Goal: Task Accomplishment & Management: Manage account settings

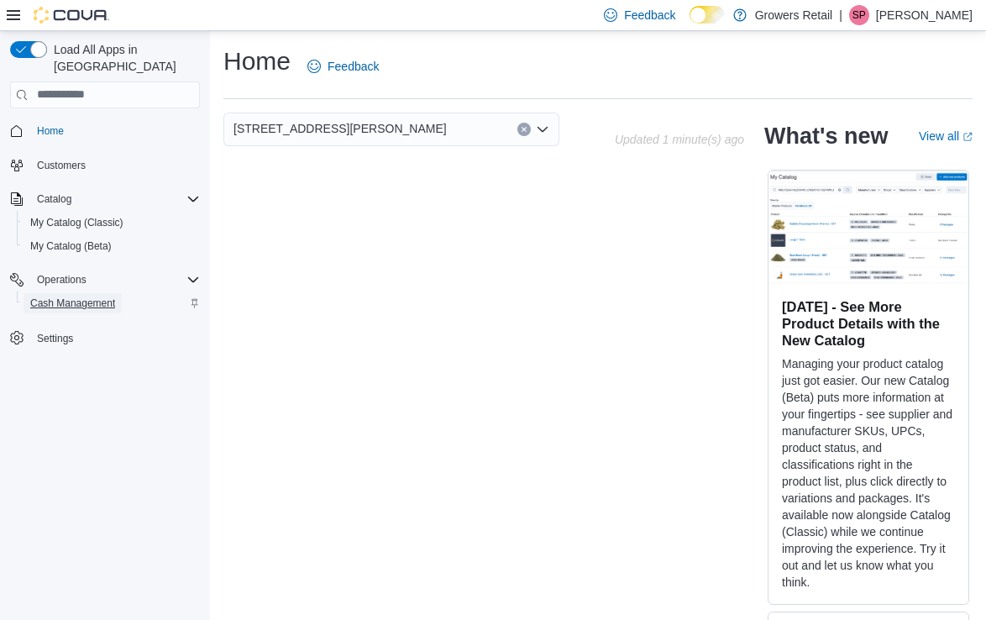
click at [93, 297] on span "Cash Management" at bounding box center [72, 303] width 85 height 13
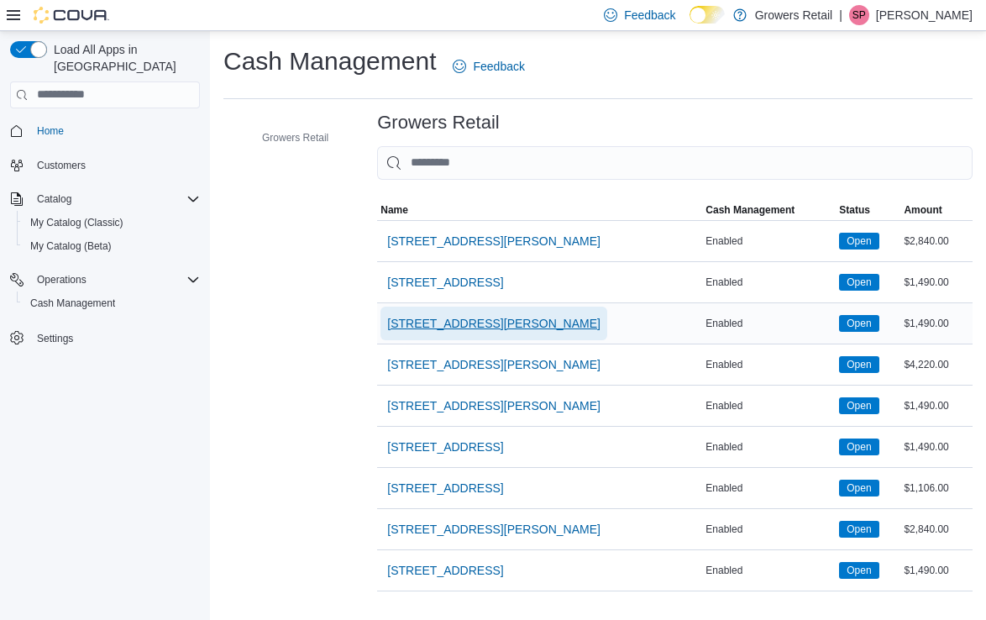
click at [486, 325] on span "[STREET_ADDRESS][PERSON_NAME]" at bounding box center [493, 323] width 213 height 17
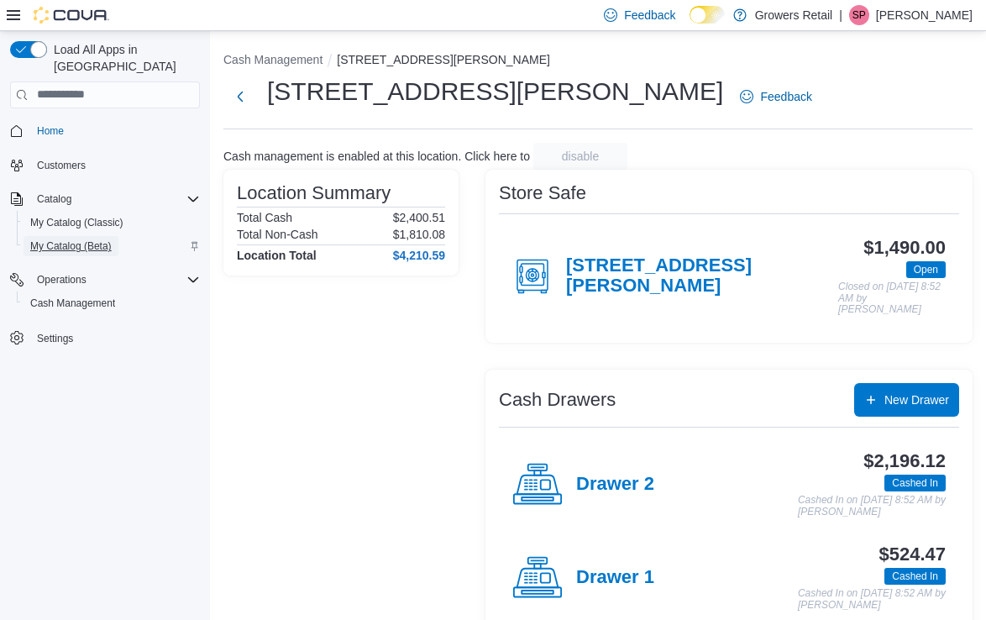
click at [112, 239] on span "My Catalog (Beta)" at bounding box center [70, 245] width 81 height 13
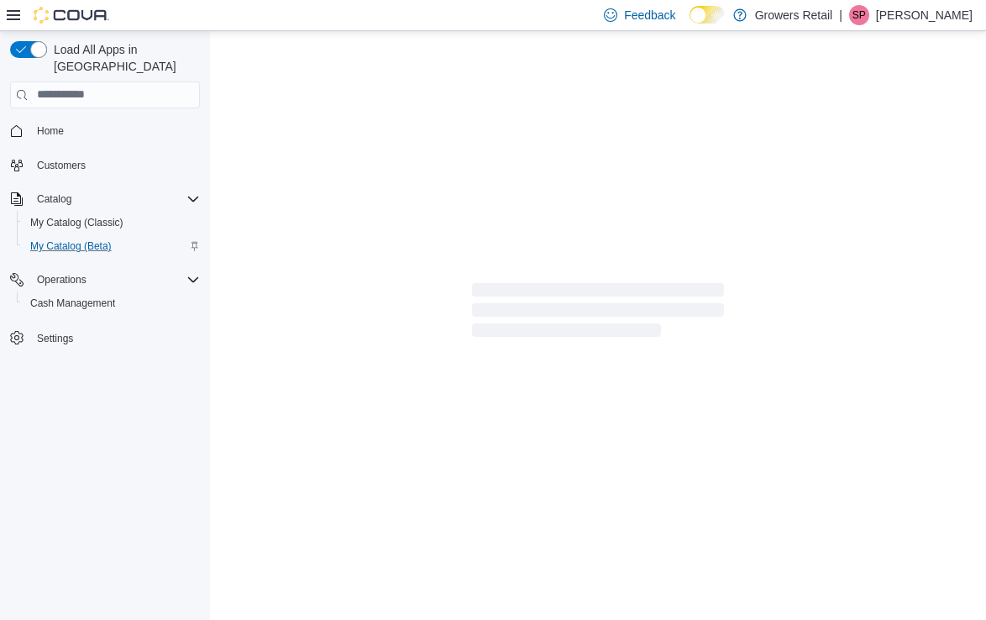
select select "**********"
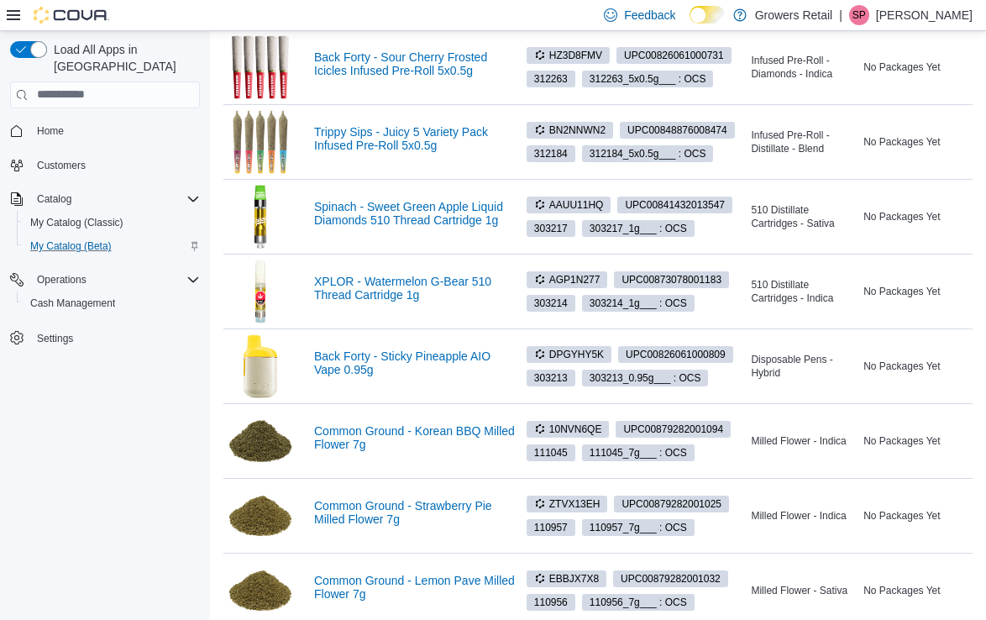
scroll to position [653, 0]
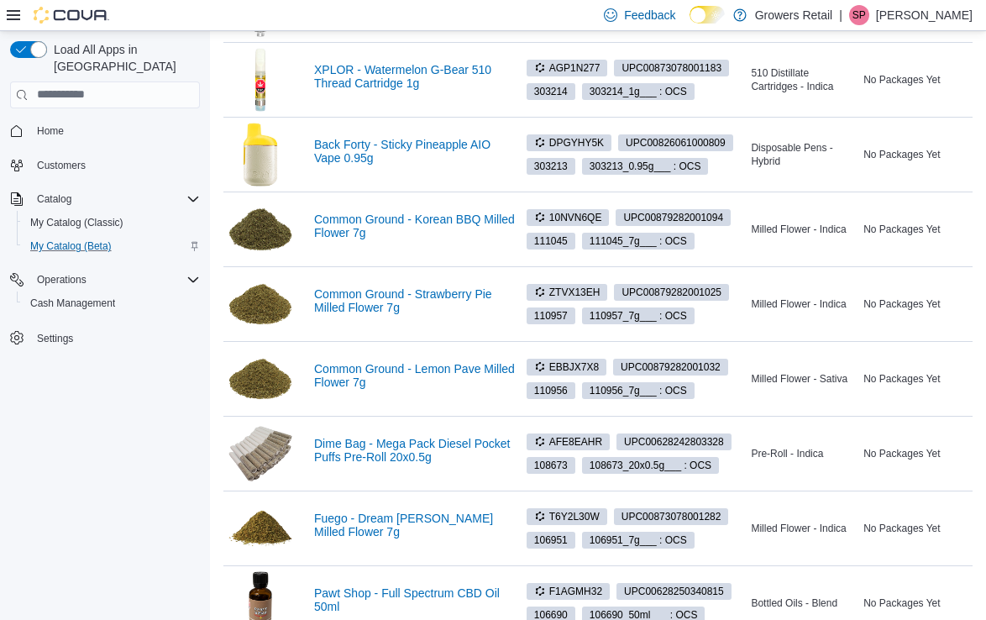
click at [104, 300] on div "Operations Cash Management" at bounding box center [105, 292] width 190 height 54
click at [100, 297] on span "Cash Management" at bounding box center [72, 303] width 85 height 13
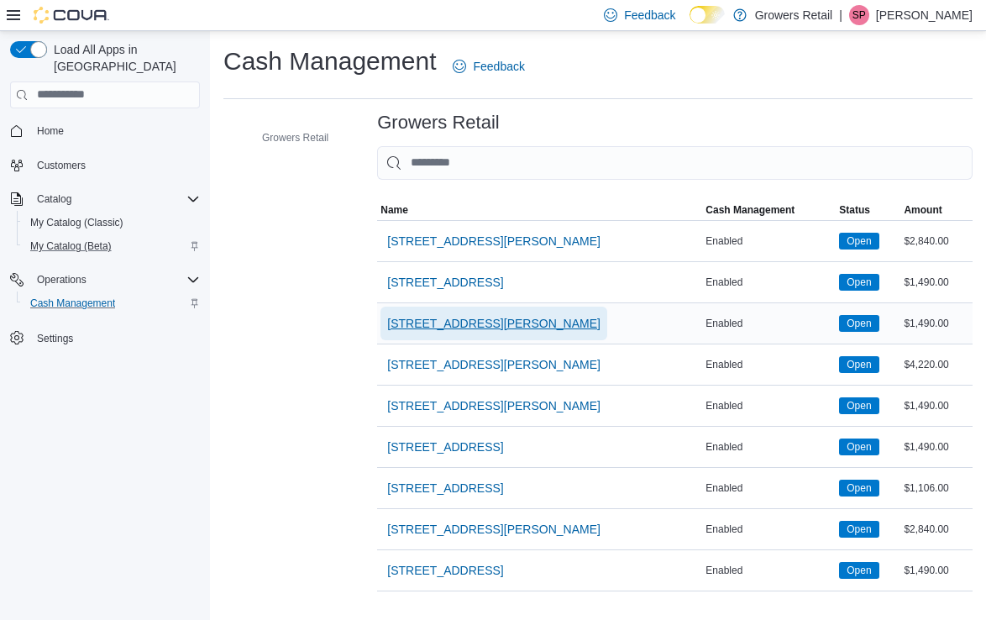
click at [442, 315] on span "[STREET_ADDRESS][PERSON_NAME]" at bounding box center [493, 323] width 213 height 17
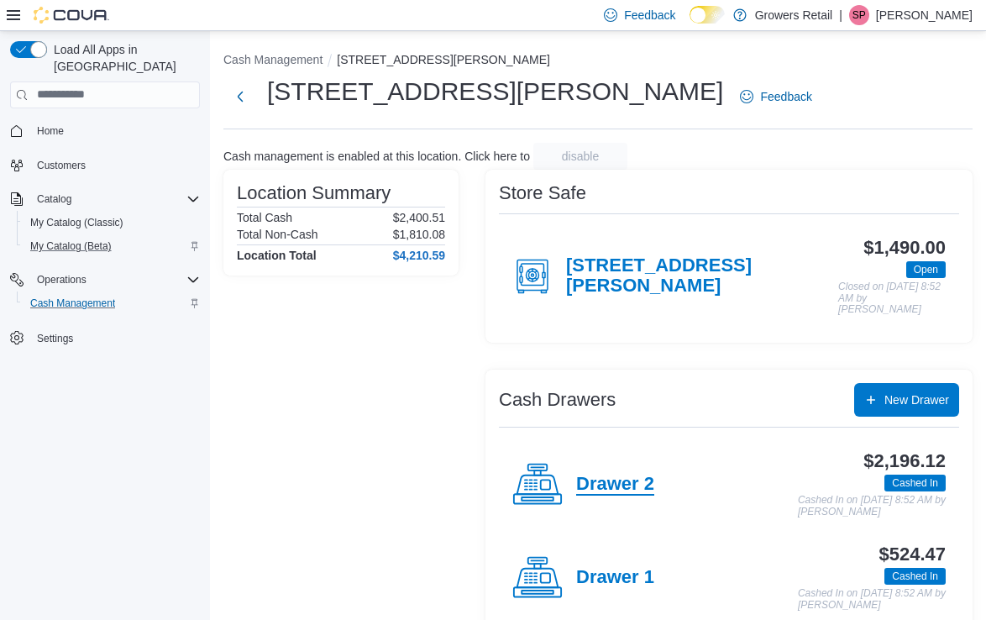
click at [607, 474] on h4 "Drawer 2" at bounding box center [615, 485] width 78 height 22
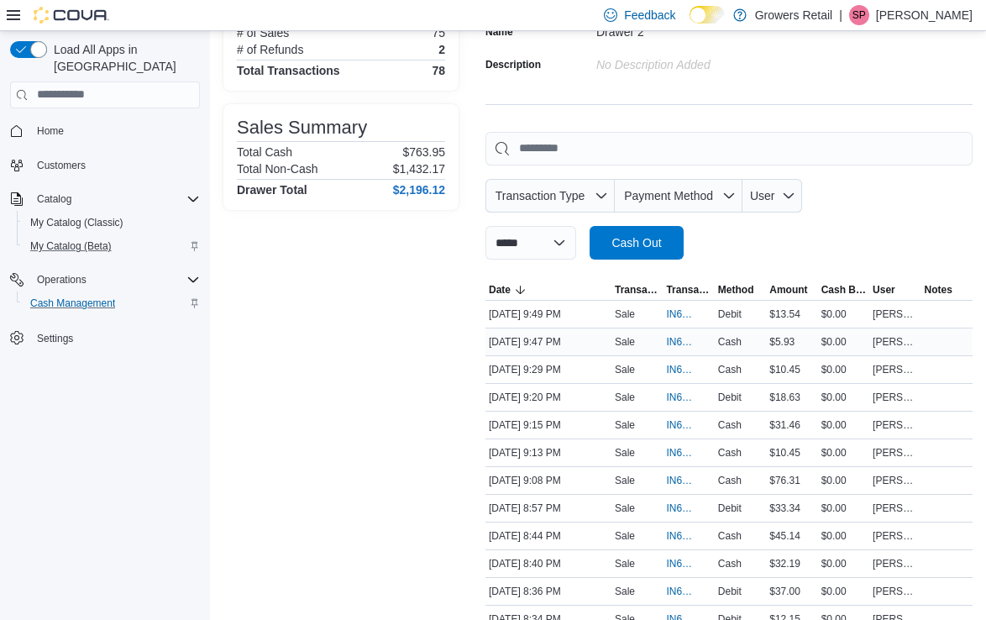
scroll to position [162, 0]
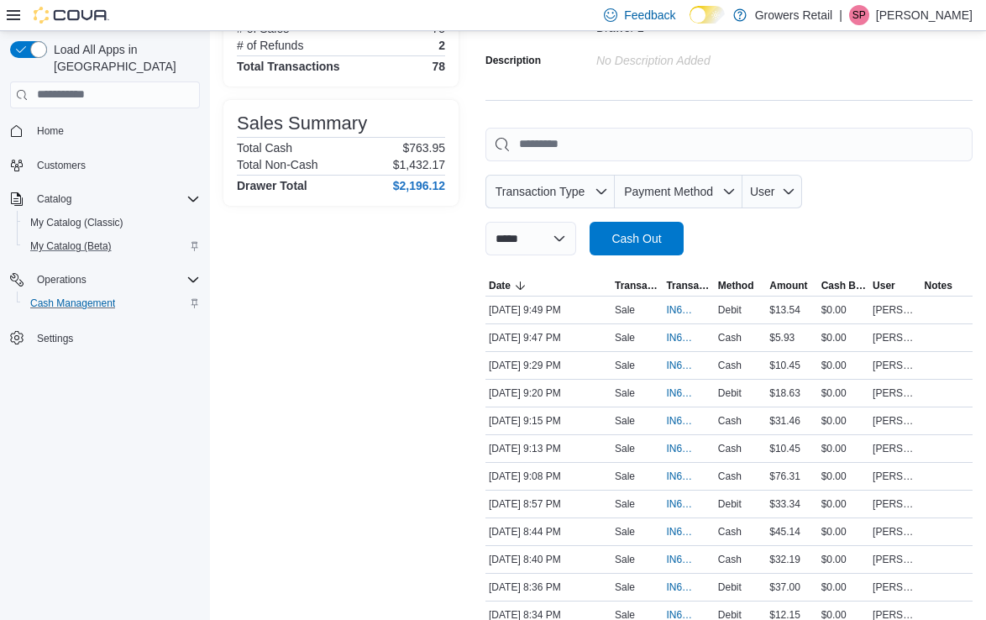
click at [673, 165] on div "**********" at bounding box center [729, 192] width 487 height 128
click at [671, 145] on input "This is a search bar. As you type, the results lower in the page will automatic…" at bounding box center [729, 145] width 487 height 34
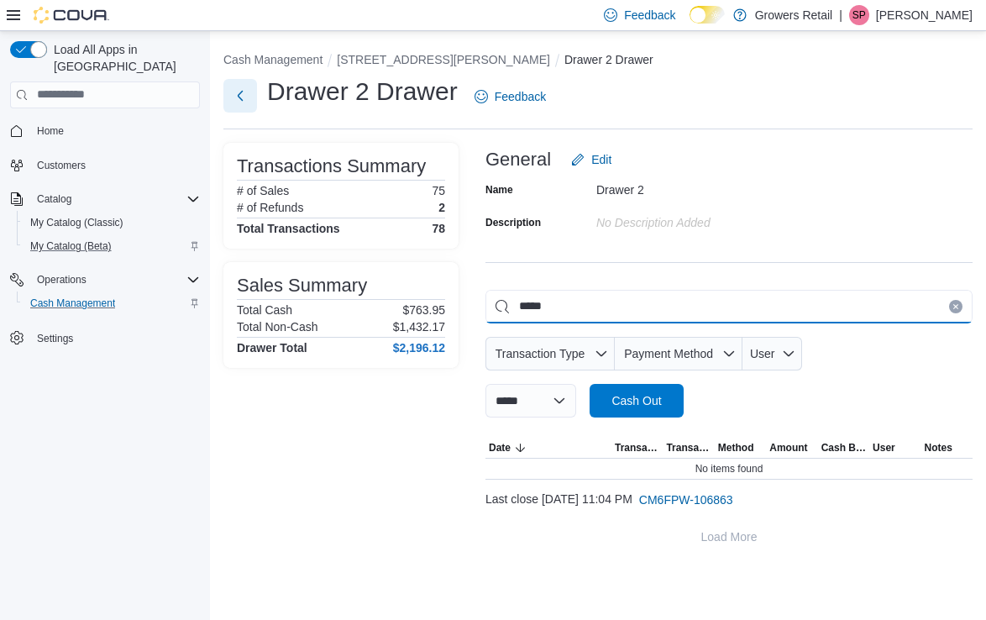
type input "*****"
click at [253, 106] on button "Next" at bounding box center [240, 96] width 34 height 34
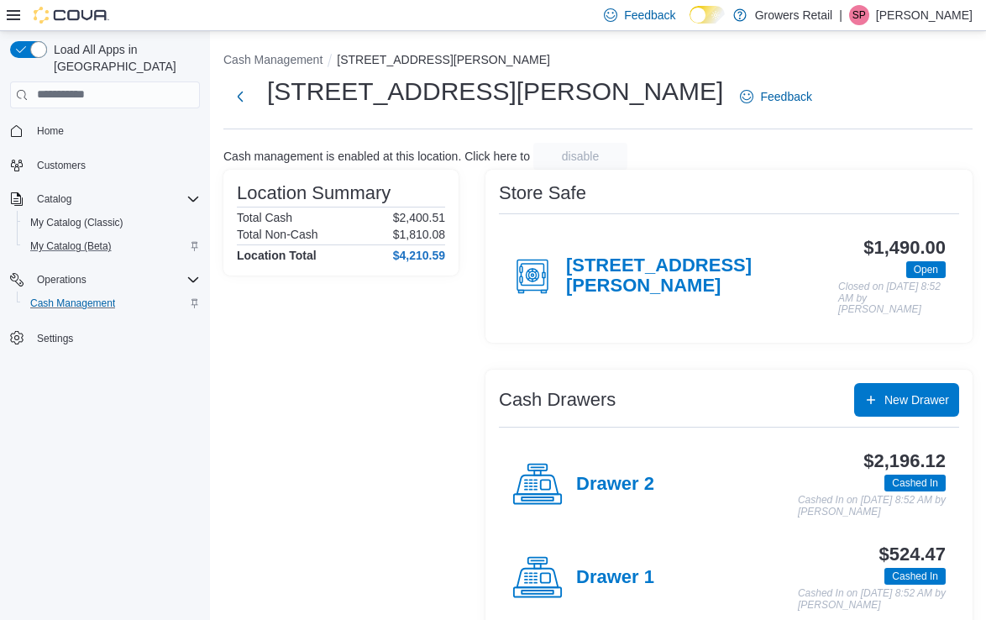
click at [598, 560] on div "Drawer 1" at bounding box center [584, 578] width 142 height 50
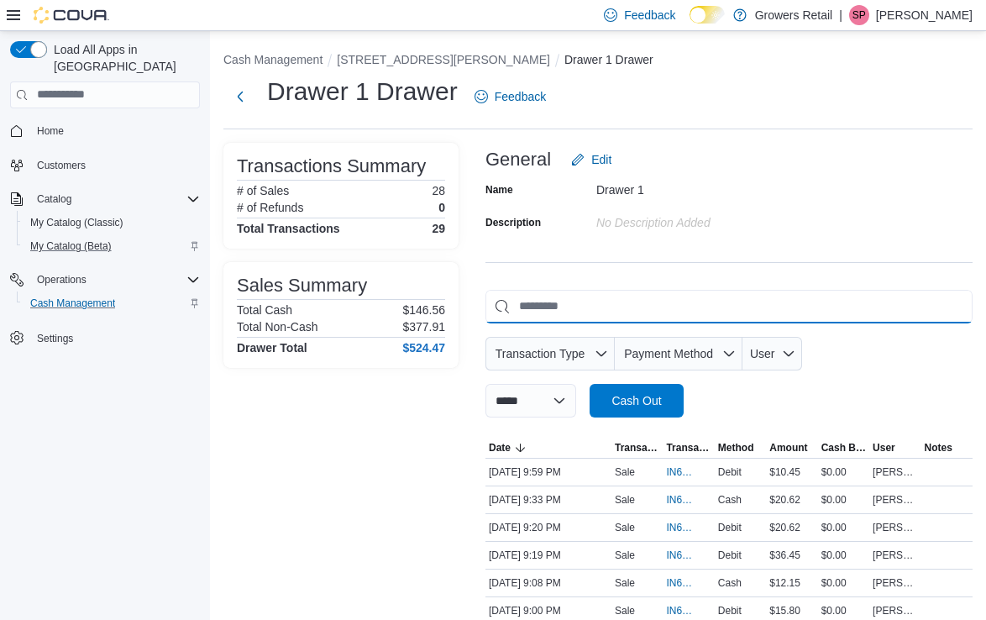
click at [635, 304] on input "This is a search bar. As you type, the results lower in the page will automatic…" at bounding box center [729, 307] width 487 height 34
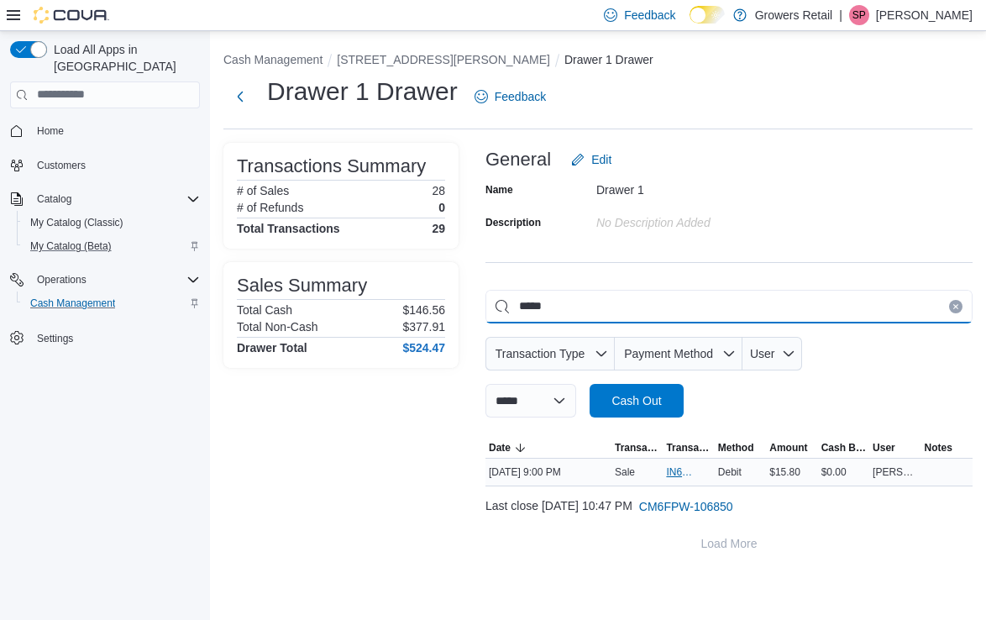
type input "*****"
click at [680, 476] on span "IN6FPW-1997311" at bounding box center [680, 471] width 28 height 13
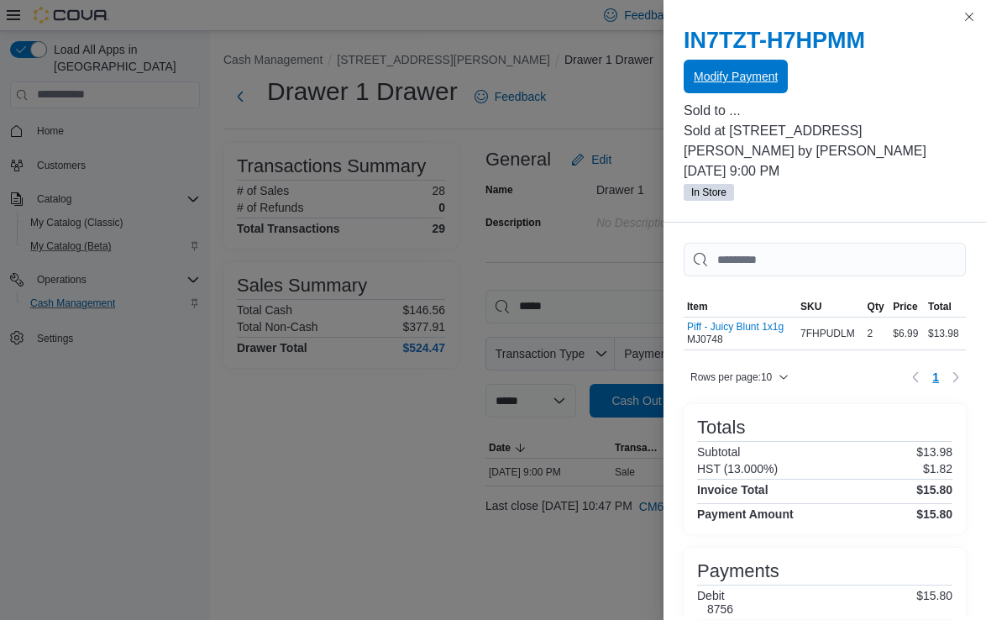
click at [735, 76] on span "Modify Payment" at bounding box center [736, 76] width 84 height 17
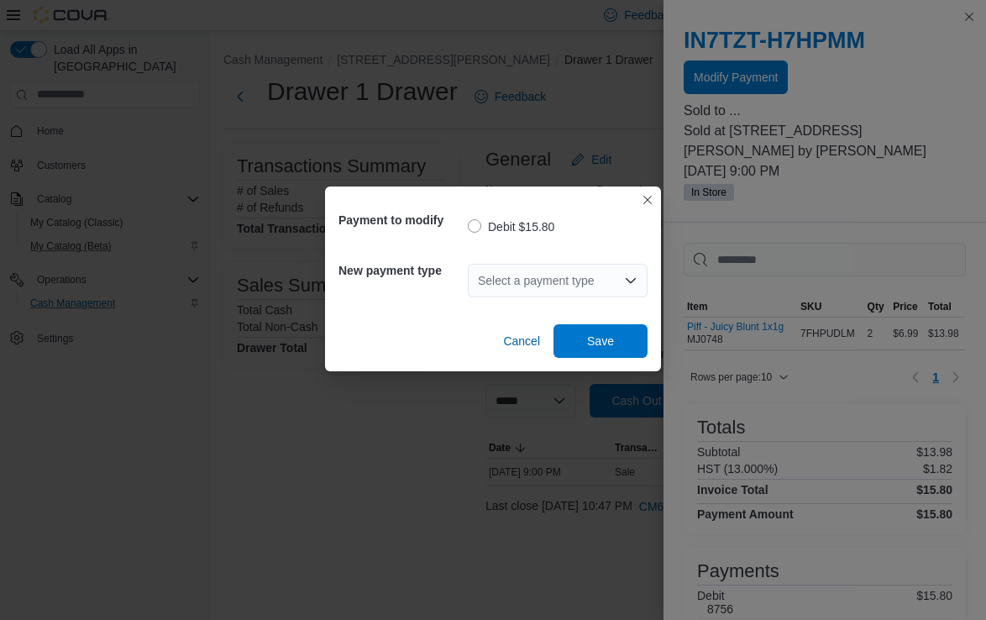
click at [621, 282] on div "Select a payment type" at bounding box center [558, 281] width 180 height 34
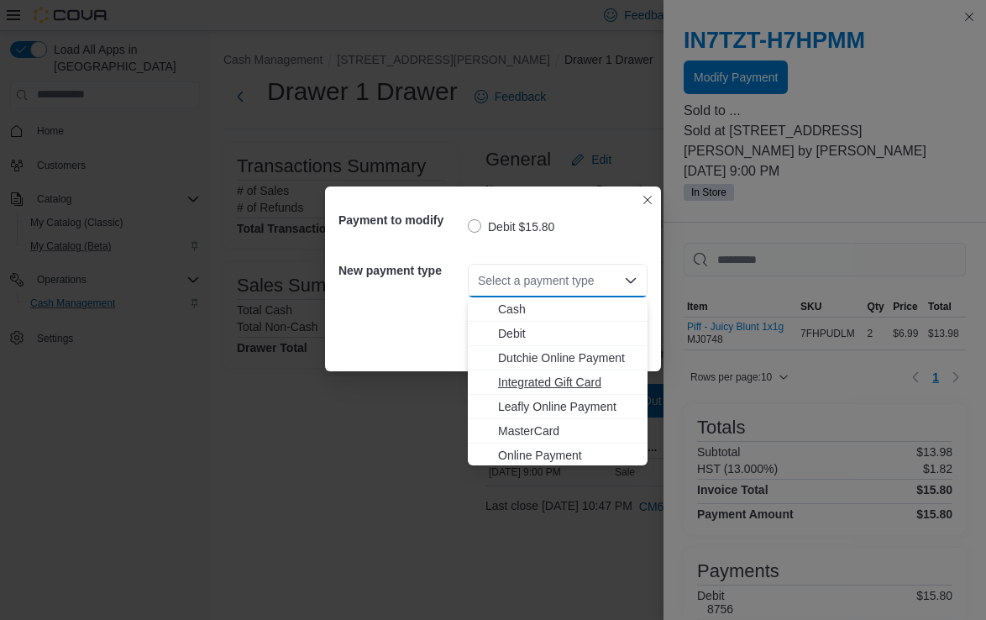
scroll to position [27, 0]
click at [557, 407] on span "MasterCard" at bounding box center [567, 404] width 139 height 17
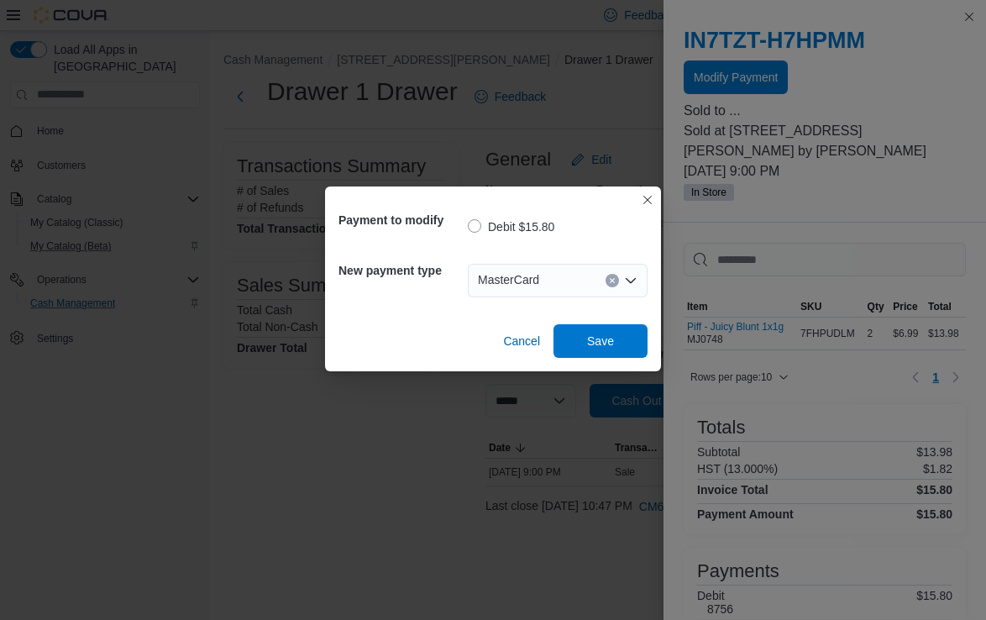
click at [597, 322] on div "Cancel Save" at bounding box center [493, 334] width 309 height 47
click at [597, 344] on span "Save" at bounding box center [600, 340] width 27 height 17
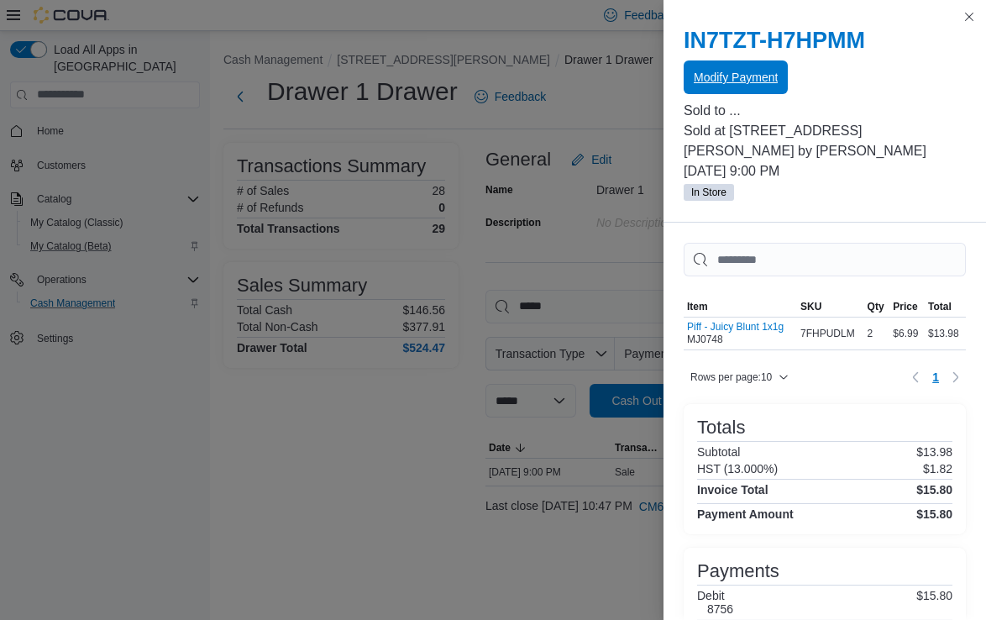
scroll to position [0, 0]
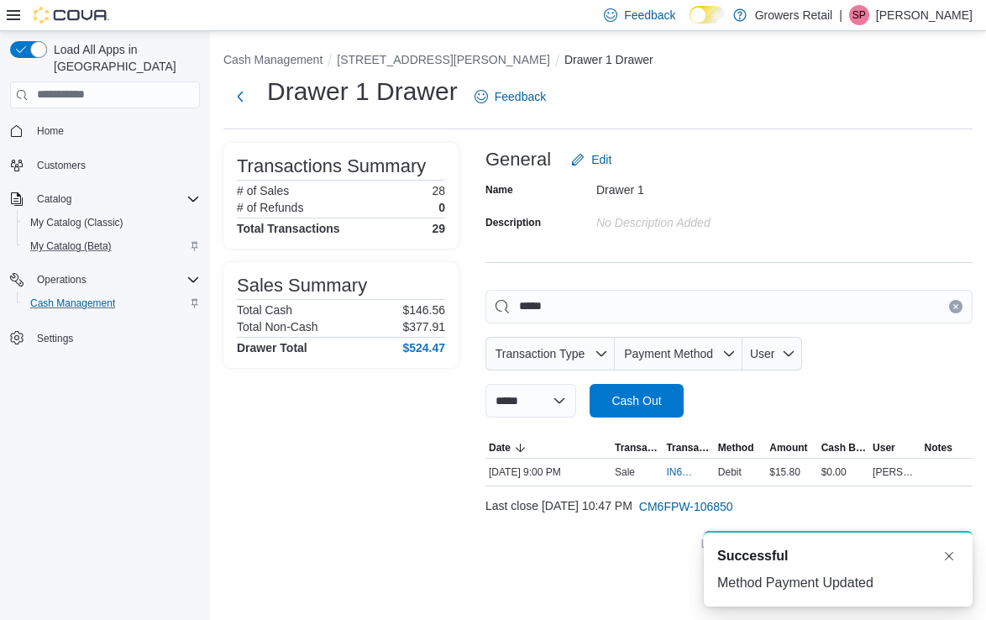
click at [954, 307] on icon "Clear input" at bounding box center [956, 306] width 4 height 4
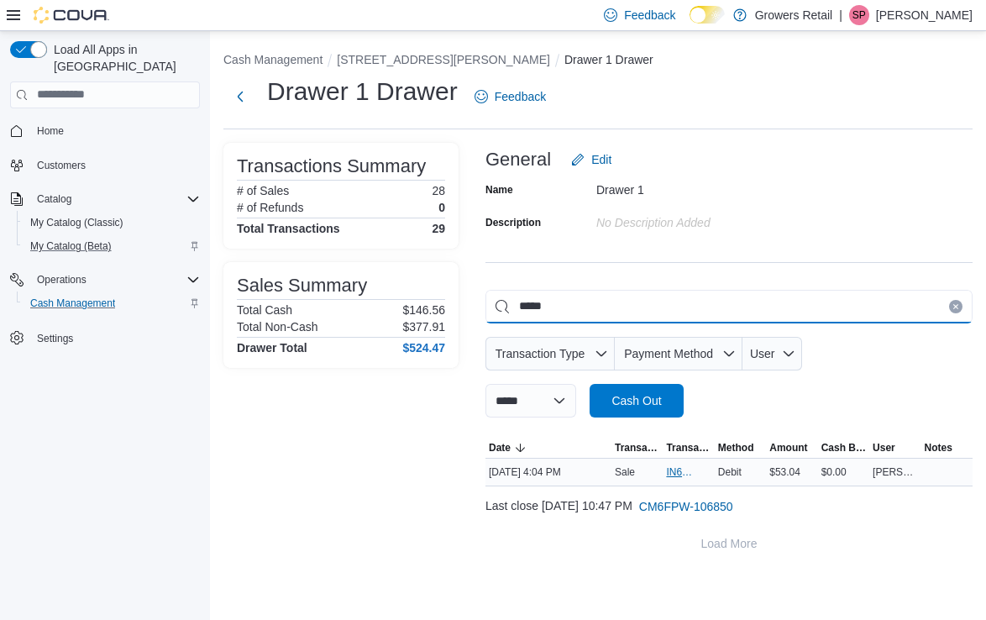
type input "*****"
click at [681, 467] on span "IN6FPW-1996832" at bounding box center [680, 471] width 28 height 13
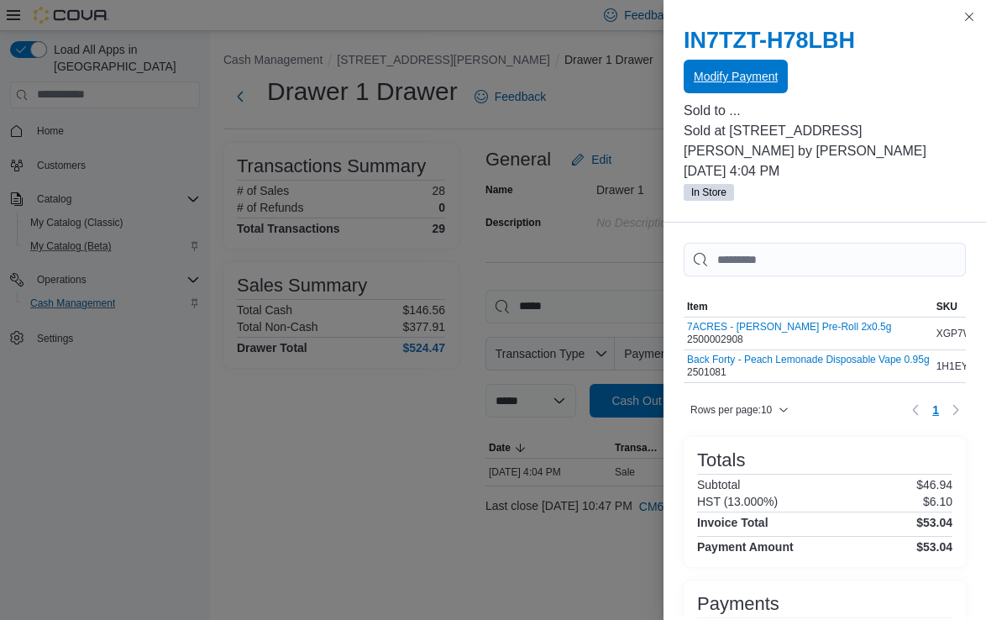
click at [744, 70] on span "Modify Payment" at bounding box center [736, 76] width 84 height 17
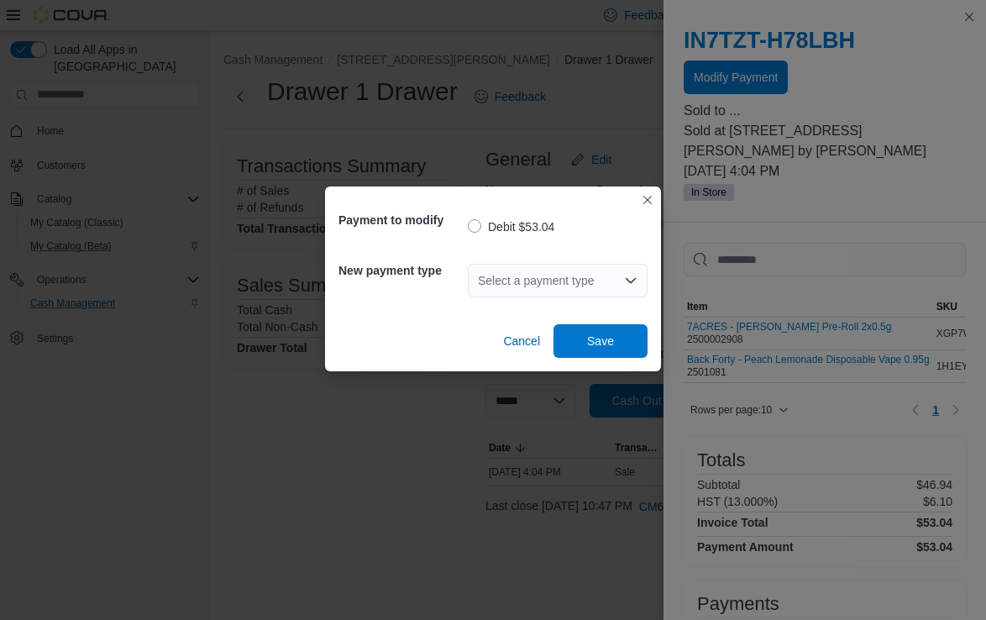
click at [563, 282] on div "Select a payment type" at bounding box center [558, 281] width 180 height 34
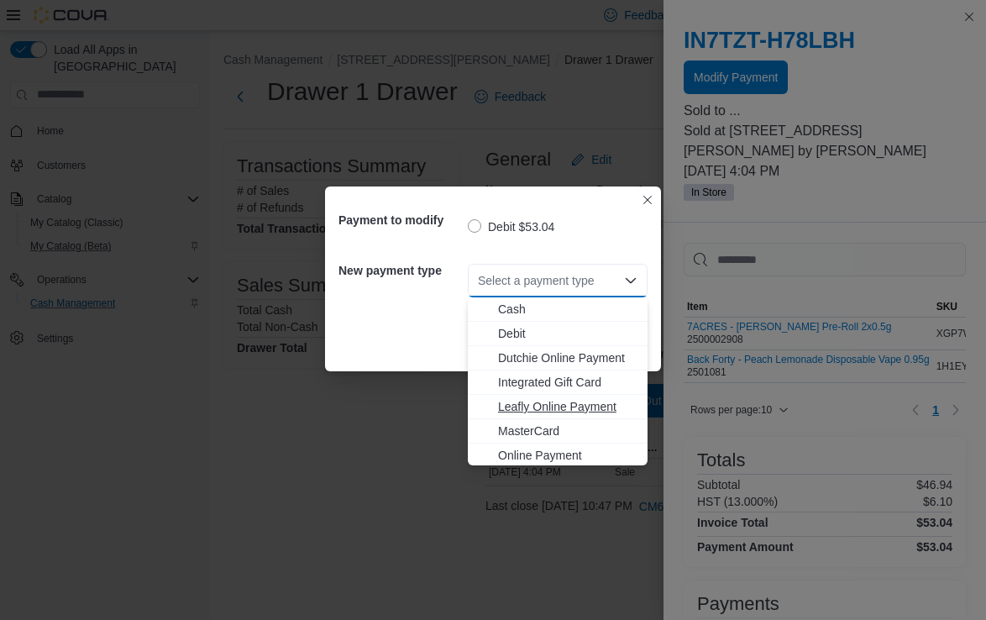
scroll to position [27, 0]
click at [525, 460] on span "Visa" at bounding box center [567, 452] width 139 height 17
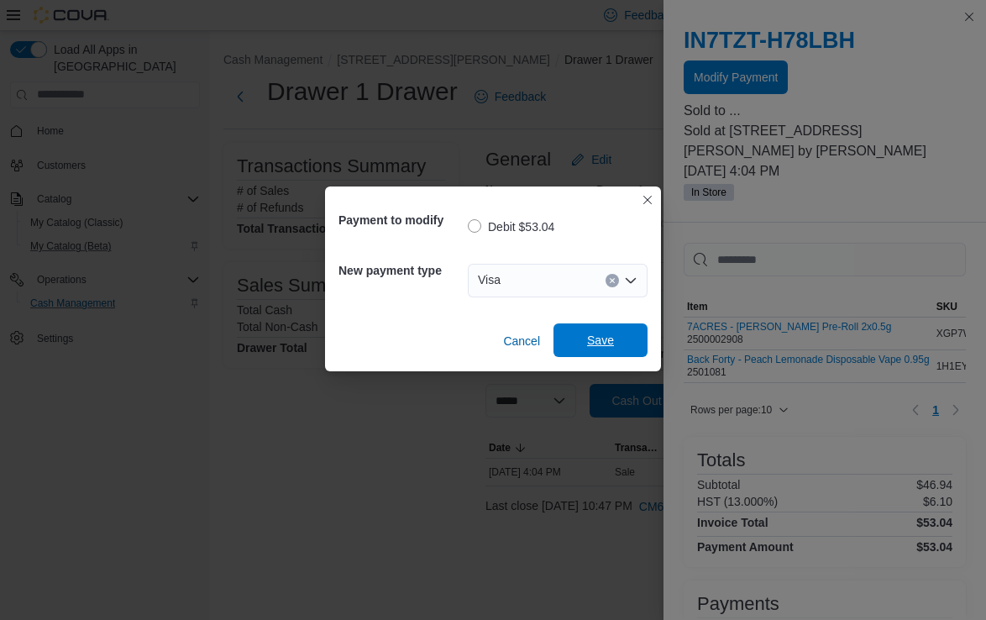
click at [623, 346] on span "Save" at bounding box center [601, 340] width 74 height 34
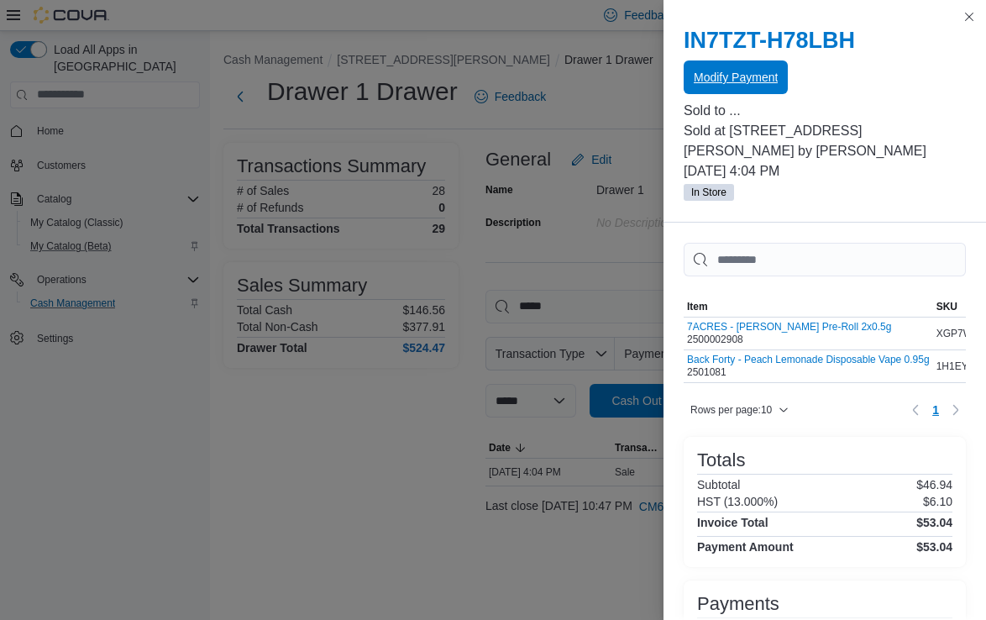
scroll to position [0, 0]
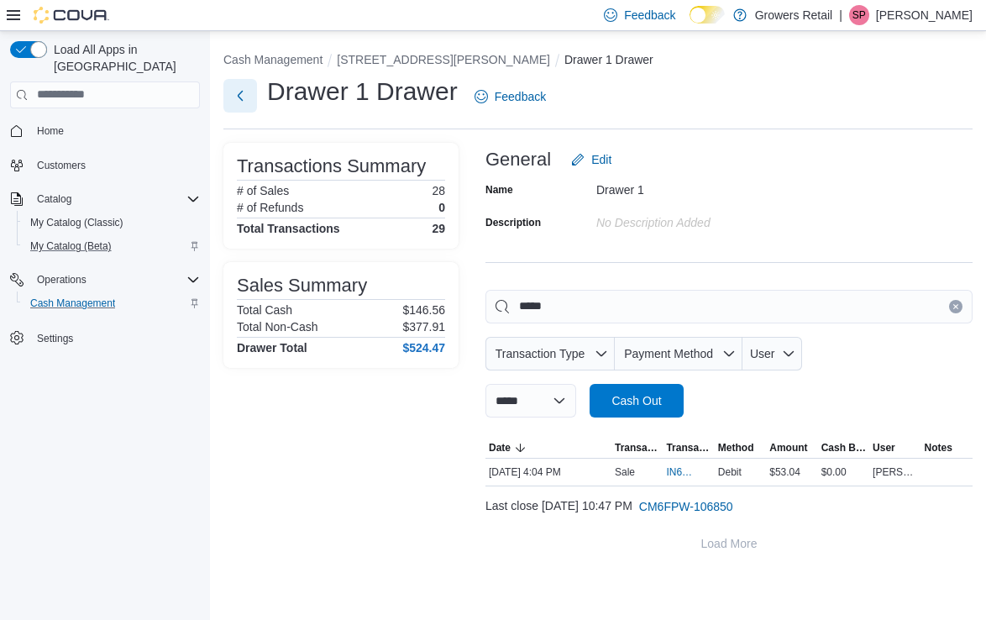
click at [239, 104] on button "Next" at bounding box center [240, 96] width 34 height 34
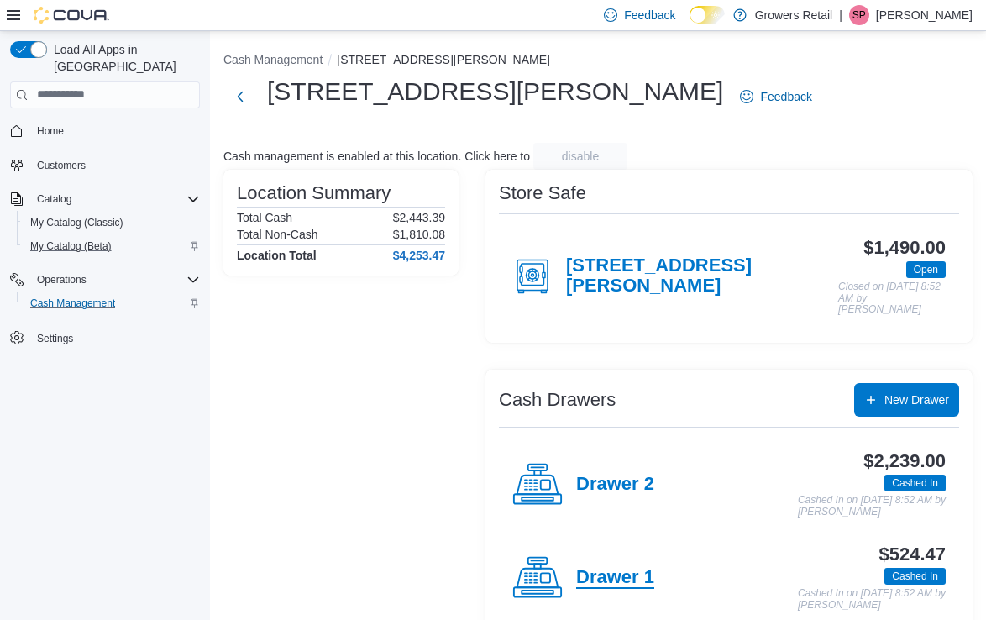
click at [615, 573] on h4 "Drawer 1" at bounding box center [615, 578] width 78 height 22
